Goal: Information Seeking & Learning: Learn about a topic

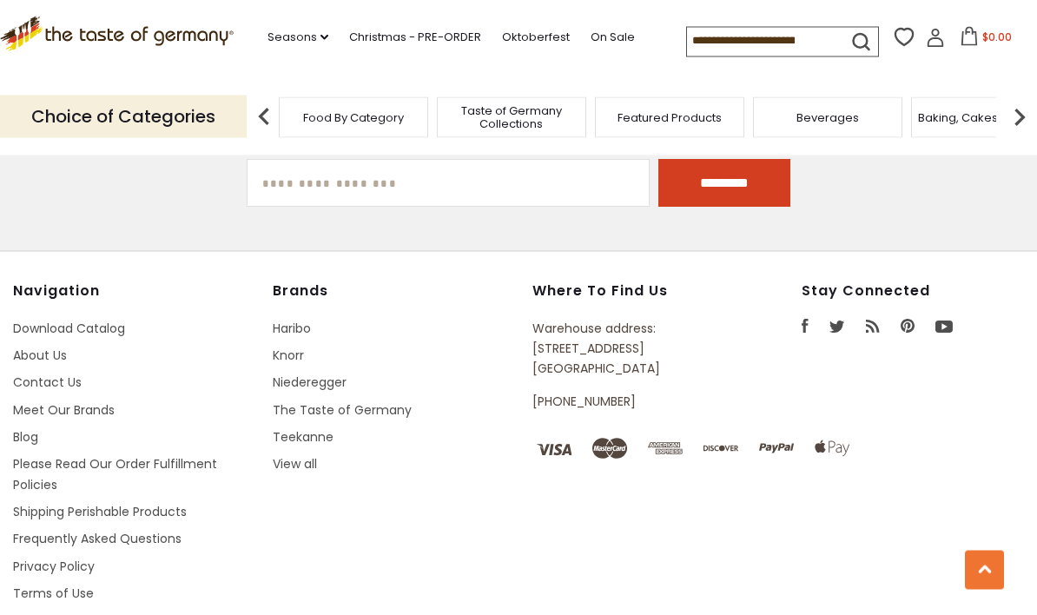
scroll to position [2353, 0]
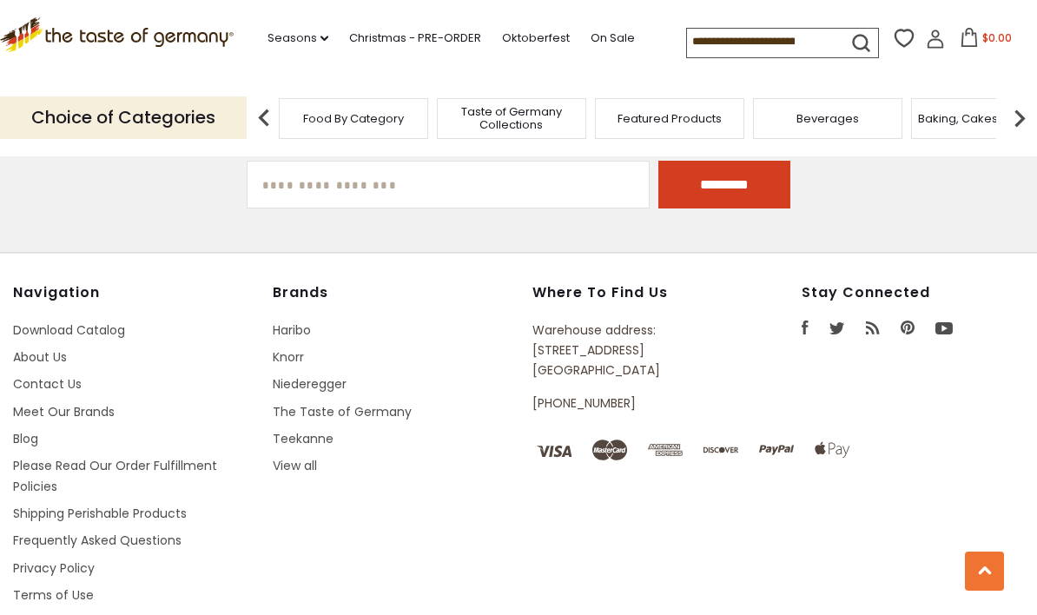
click at [36, 505] on link "Shipping Perishable Products" at bounding box center [100, 513] width 174 height 17
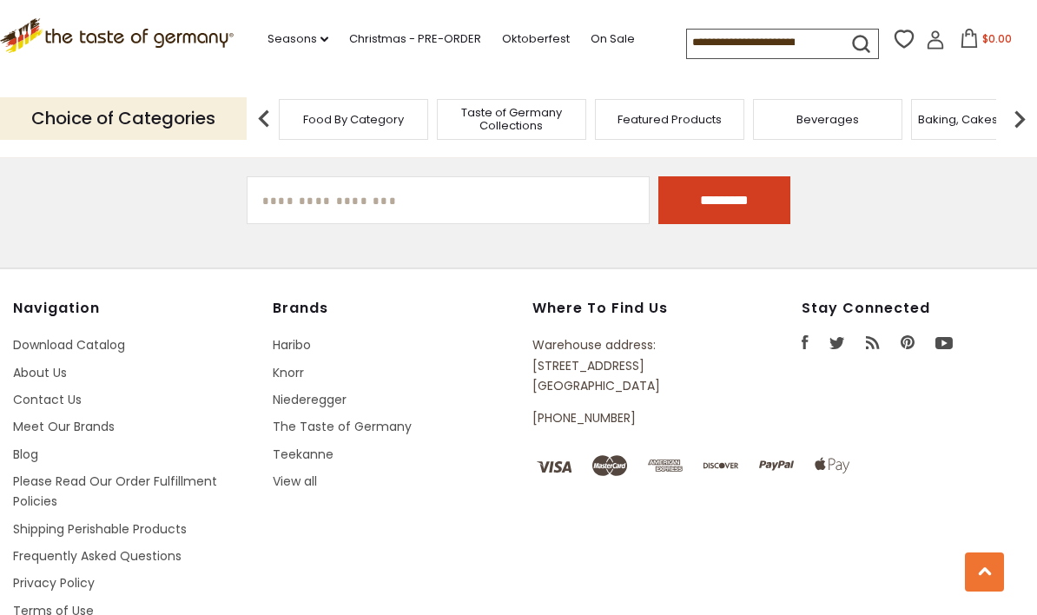
scroll to position [2131, 0]
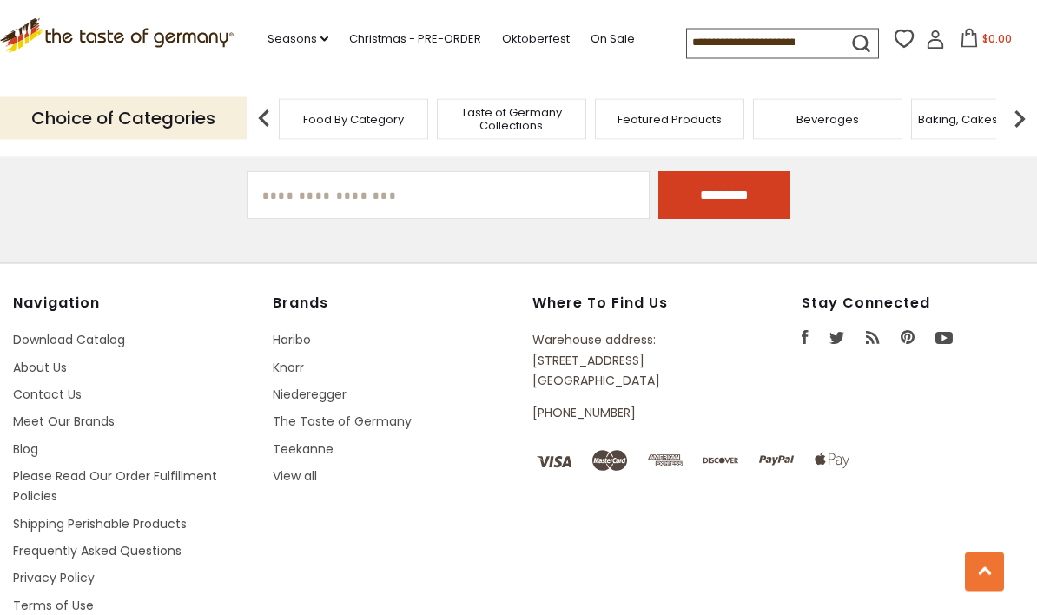
click at [57, 468] on link "Please Read Our Order Fulfillment Policies" at bounding box center [115, 486] width 204 height 37
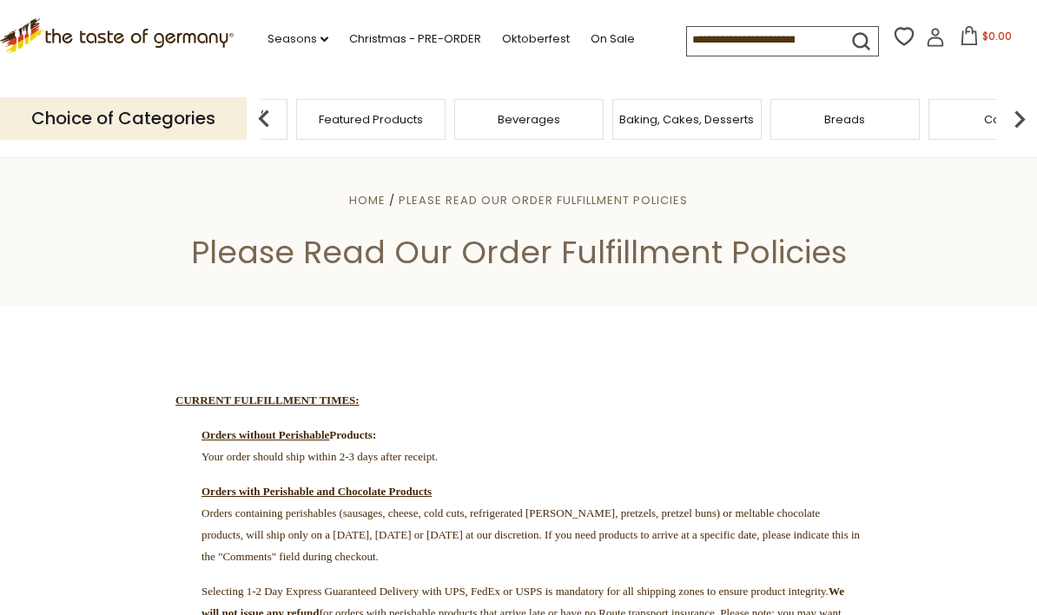
click at [282, 123] on span "Taste of Germany Collections" at bounding box center [212, 119] width 139 height 26
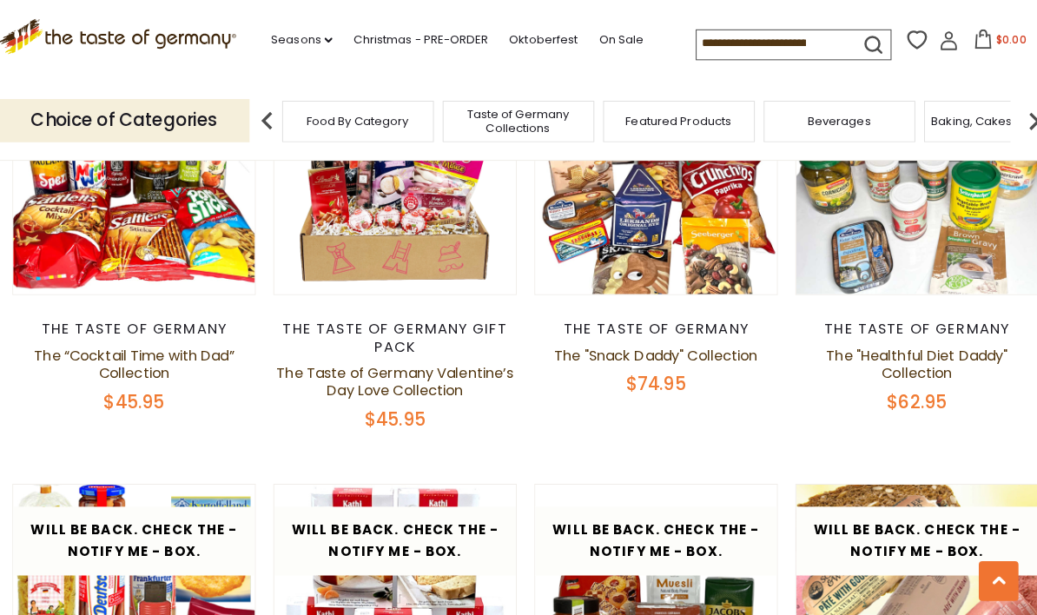
scroll to position [1999, 0]
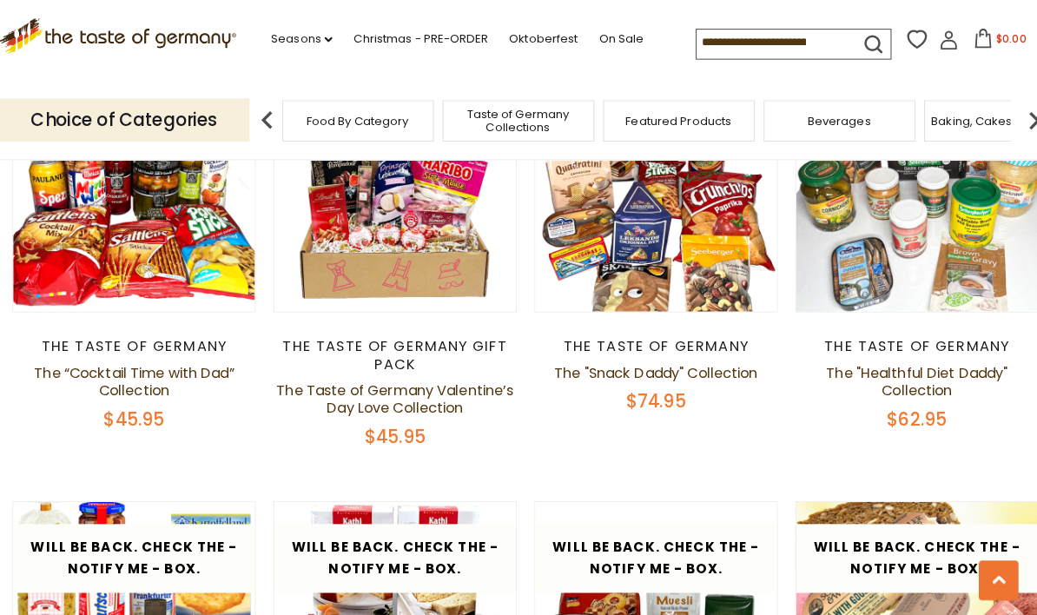
click at [734, 50] on input at bounding box center [760, 42] width 147 height 24
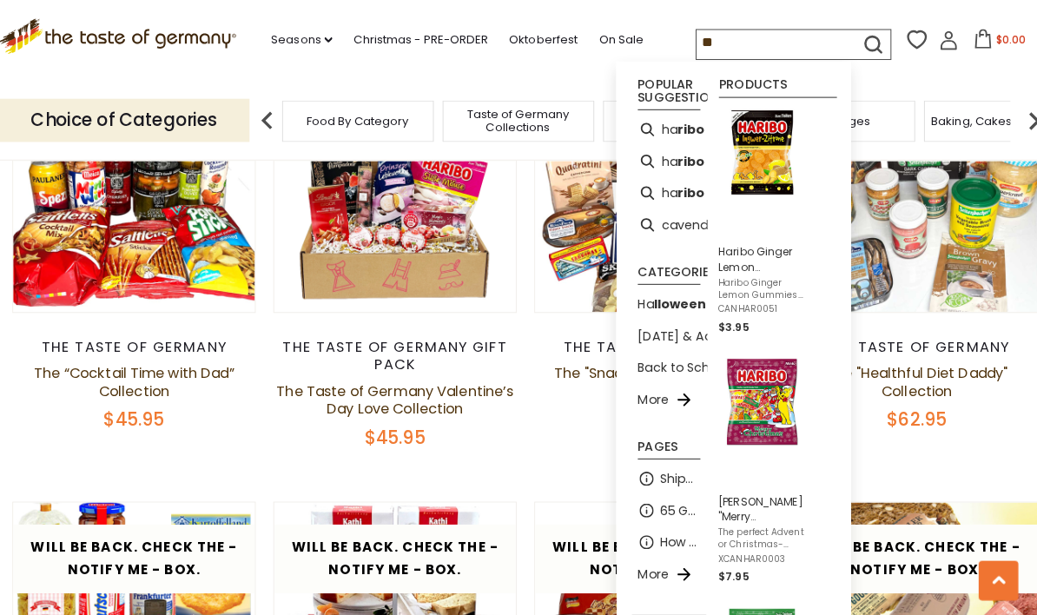
type input "*"
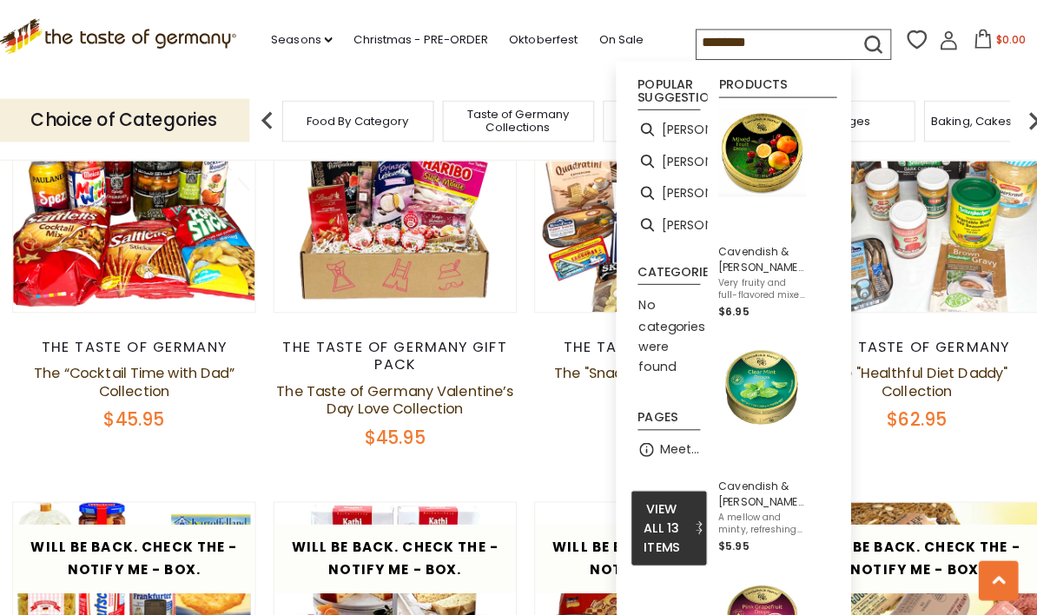
type input "*********"
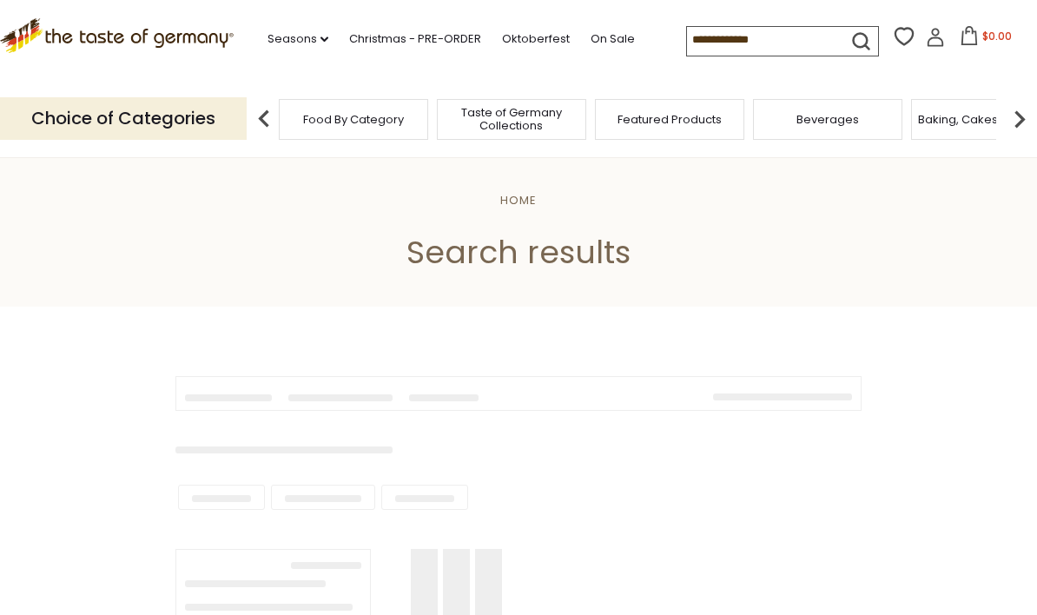
type input "*********"
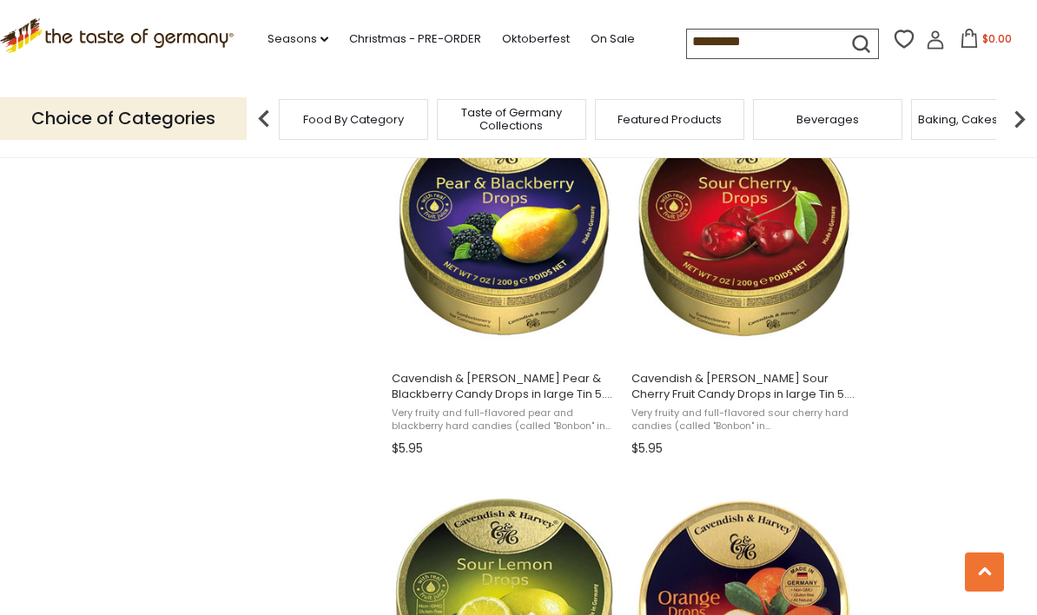
scroll to position [1520, 0]
